Goal: Information Seeking & Learning: Learn about a topic

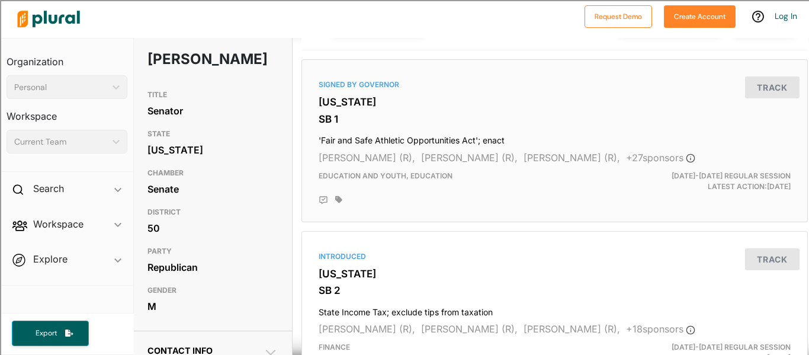
scroll to position [0, 1]
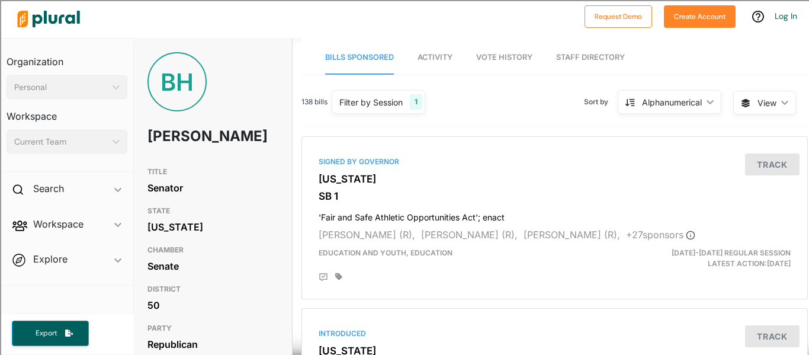
click at [664, 102] on div "Alphanumerical" at bounding box center [672, 102] width 60 height 12
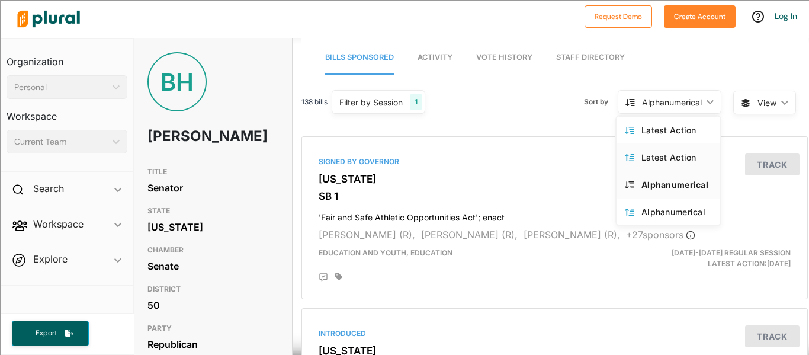
click at [657, 160] on div "Latest Action" at bounding box center [677, 157] width 71 height 10
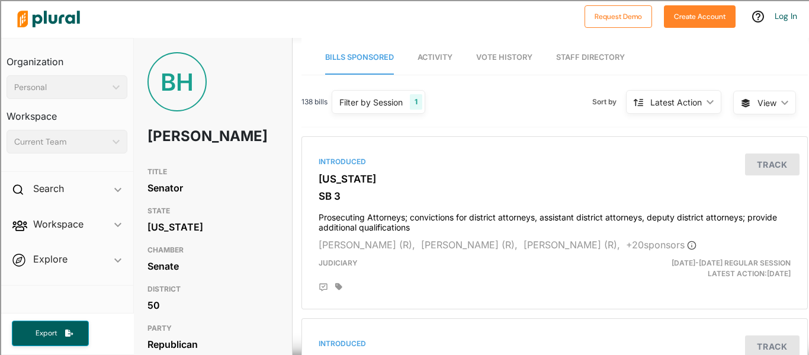
click at [671, 105] on div "Latest Action" at bounding box center [677, 102] width 52 height 12
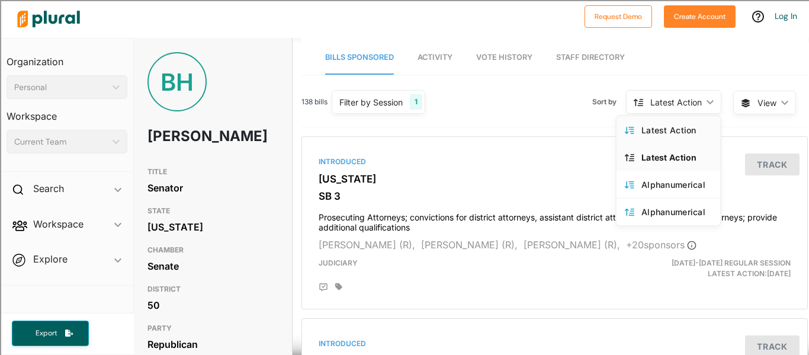
click at [659, 129] on div "Latest Action" at bounding box center [677, 130] width 71 height 10
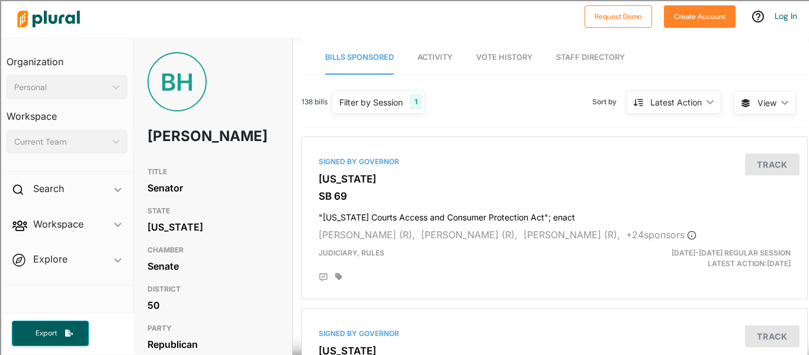
click at [663, 101] on div "Latest Action" at bounding box center [677, 102] width 52 height 12
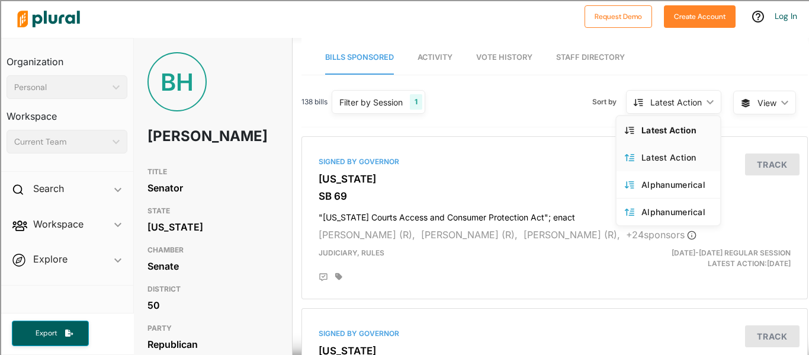
click at [635, 158] on link "Latest Action" at bounding box center [669, 156] width 104 height 27
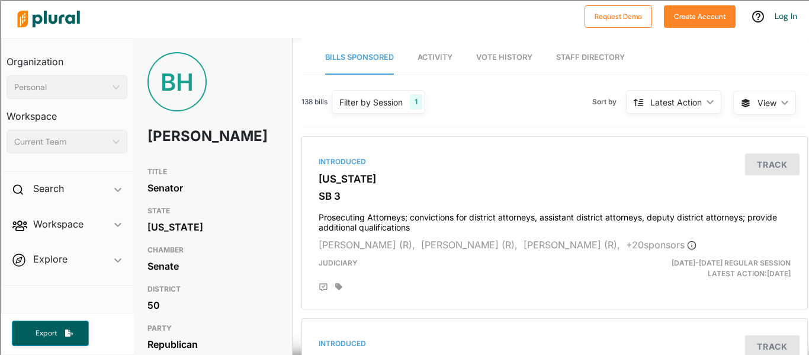
click at [255, 257] on h3 "CHAMBER" at bounding box center [213, 250] width 130 height 14
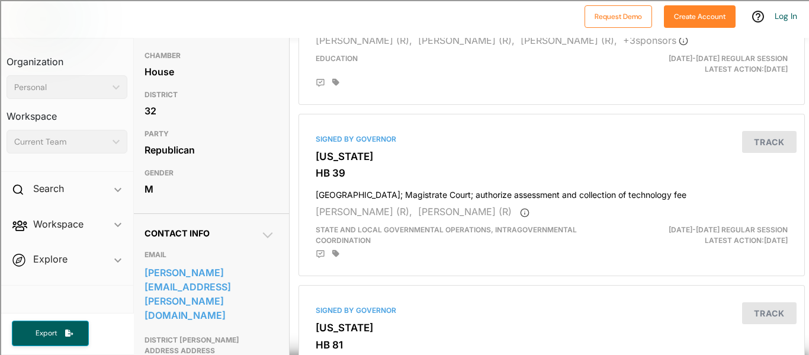
scroll to position [0, 4]
